Goal: Transaction & Acquisition: Purchase product/service

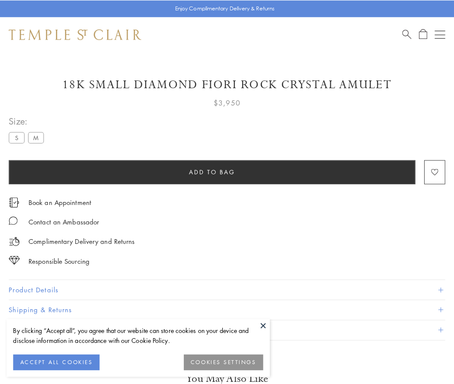
scroll to position [48, 0]
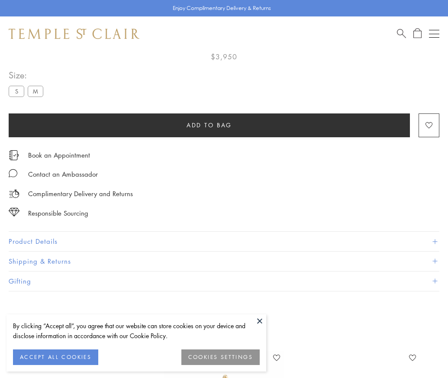
click at [209, 125] on span "Add to bag" at bounding box center [208, 125] width 45 height 10
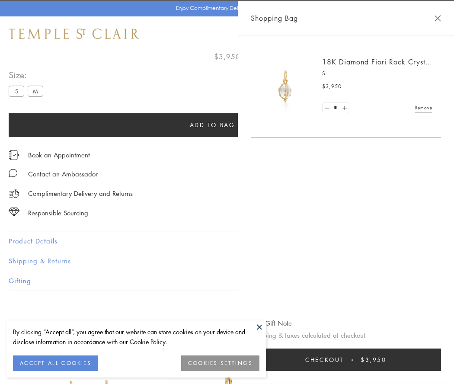
click at [344, 360] on span "Checkout" at bounding box center [324, 360] width 39 height 10
